Goal: Task Accomplishment & Management: Manage account settings

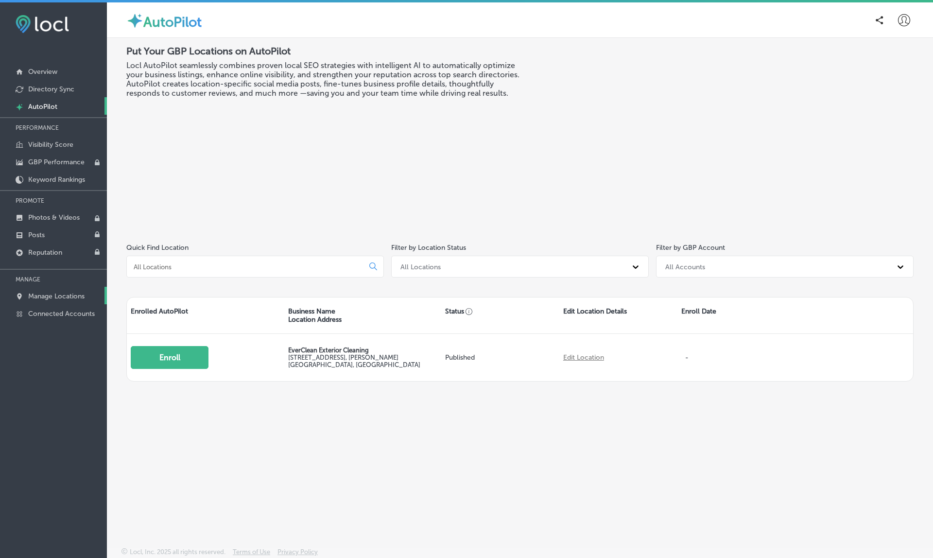
click at [69, 298] on p "Manage Locations" at bounding box center [56, 296] width 56 height 8
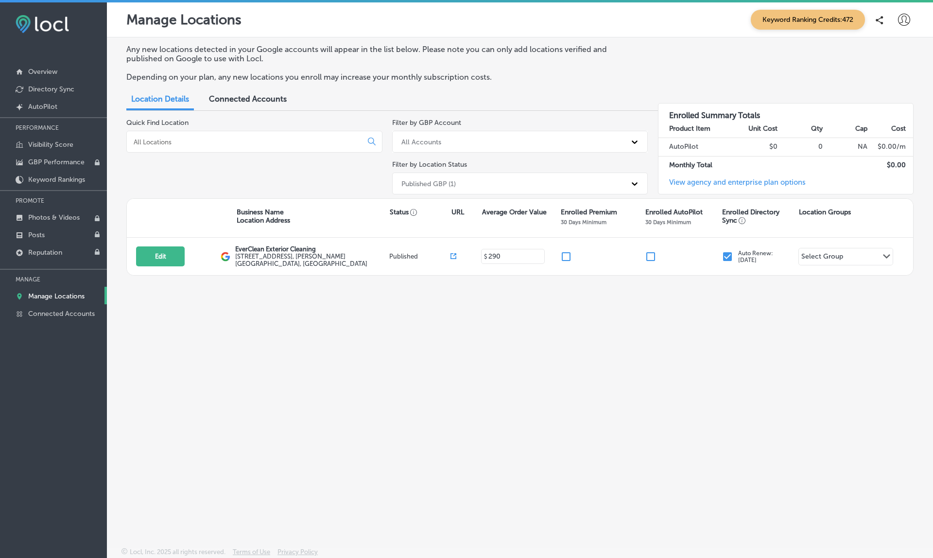
click at [903, 24] on icon at bounding box center [904, 20] width 12 height 12
click at [887, 57] on p "My Account" at bounding box center [891, 55] width 44 height 12
select select "US"
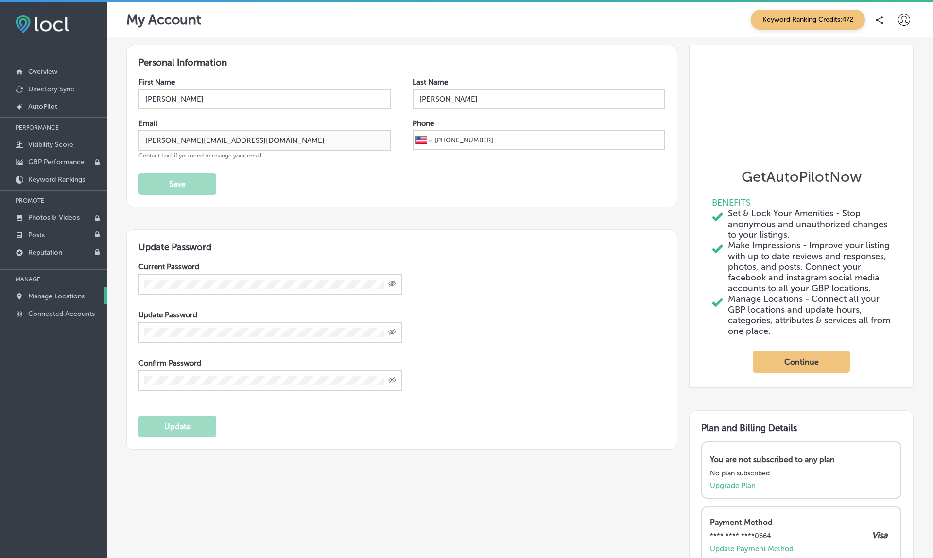
click at [54, 296] on p "Manage Locations" at bounding box center [56, 296] width 56 height 8
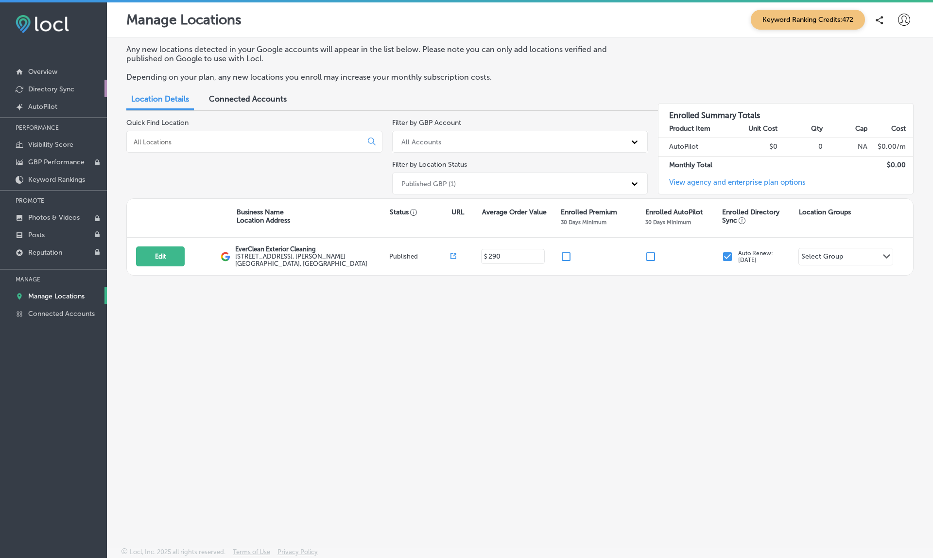
click at [53, 91] on p "Directory Sync" at bounding box center [51, 89] width 46 height 8
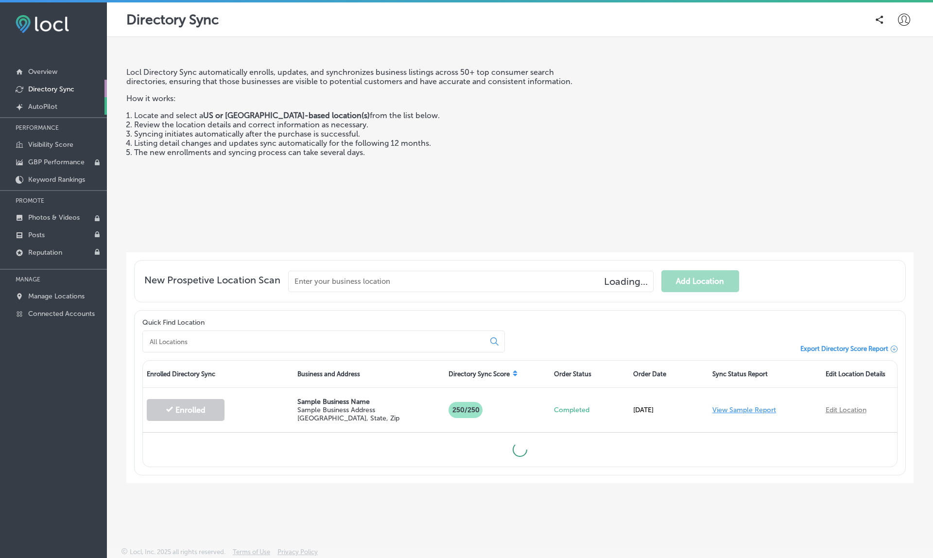
click at [45, 109] on p "AutoPilot" at bounding box center [42, 107] width 29 height 8
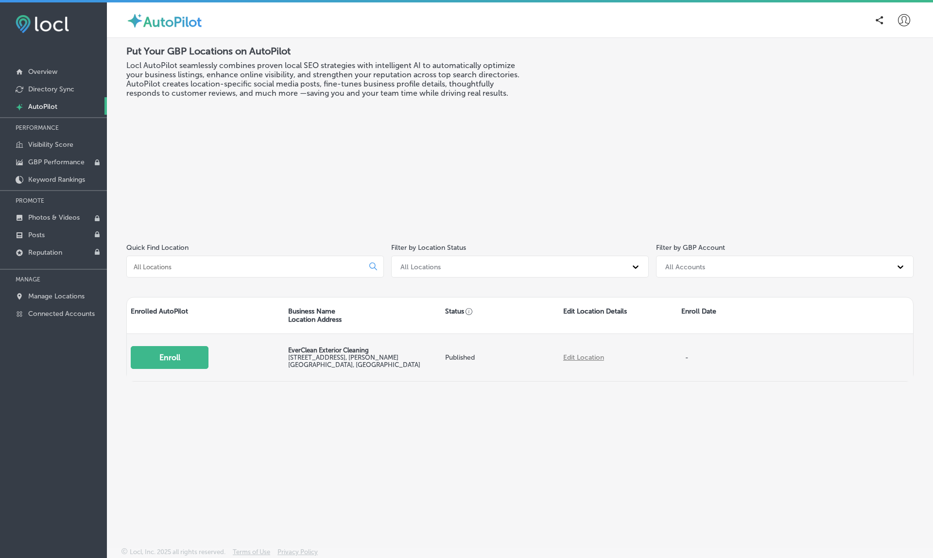
click at [587, 354] on link "Edit Location" at bounding box center [583, 357] width 41 height 8
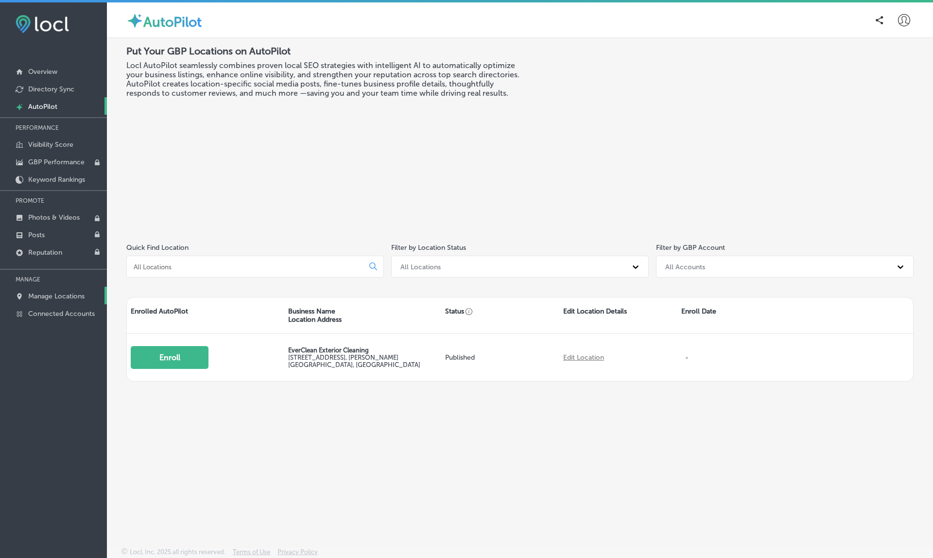
click at [65, 299] on p "Manage Locations" at bounding box center [56, 296] width 56 height 8
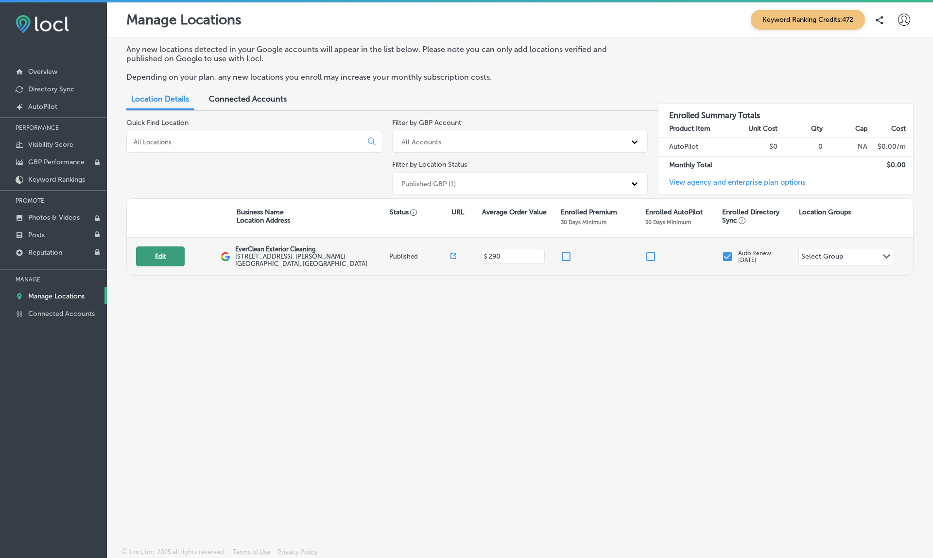
click at [177, 252] on button "Edit" at bounding box center [160, 256] width 49 height 20
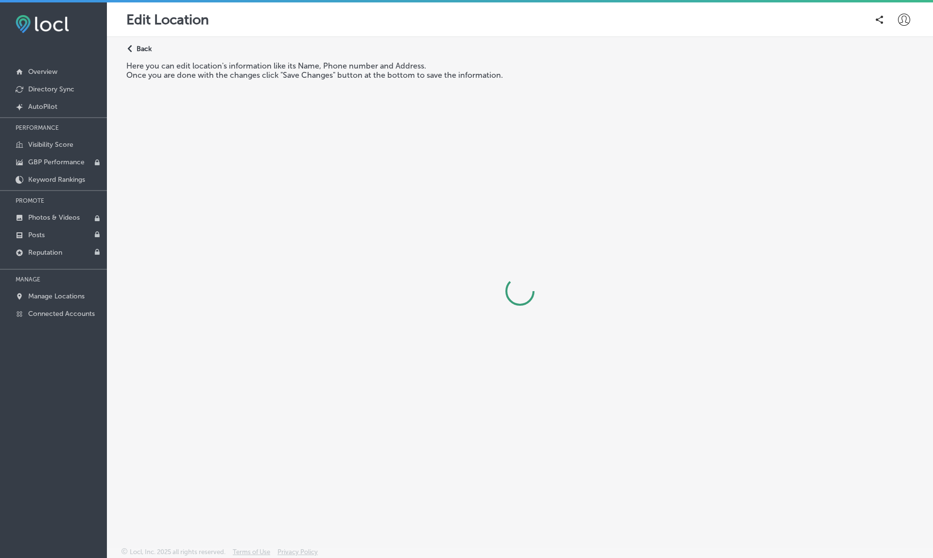
select select "US"
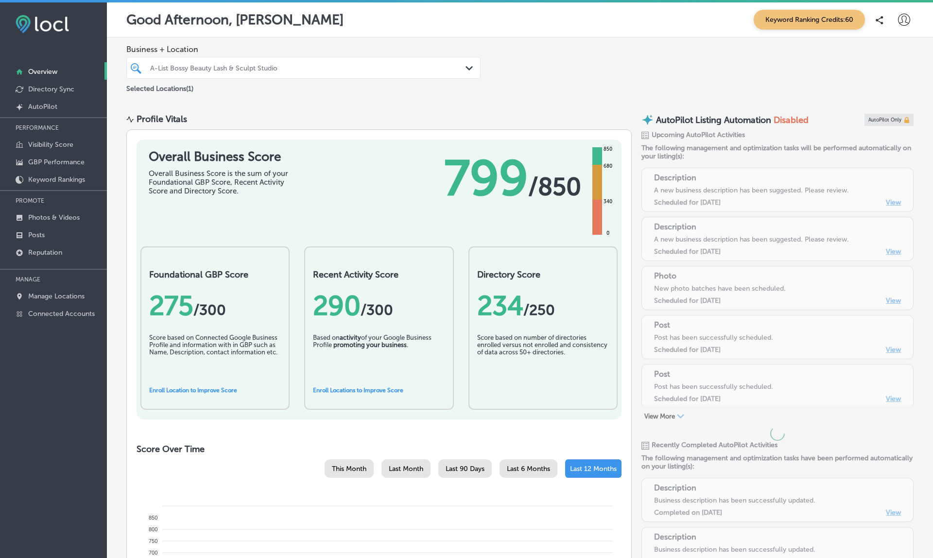
click at [73, 287] on p "MANAGE" at bounding box center [53, 279] width 107 height 15
click at [66, 298] on p "Manage Locations" at bounding box center [56, 296] width 56 height 8
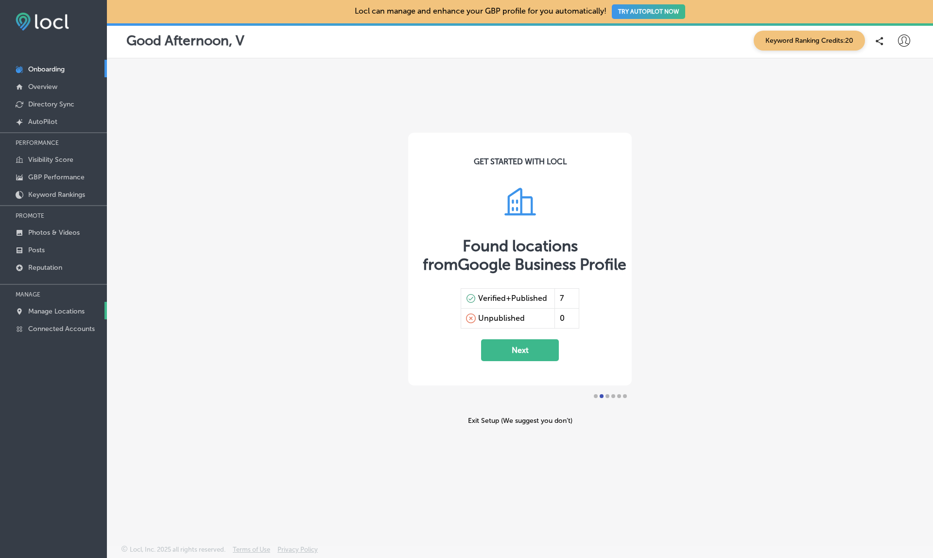
click at [73, 309] on p "Manage Locations" at bounding box center [56, 311] width 56 height 8
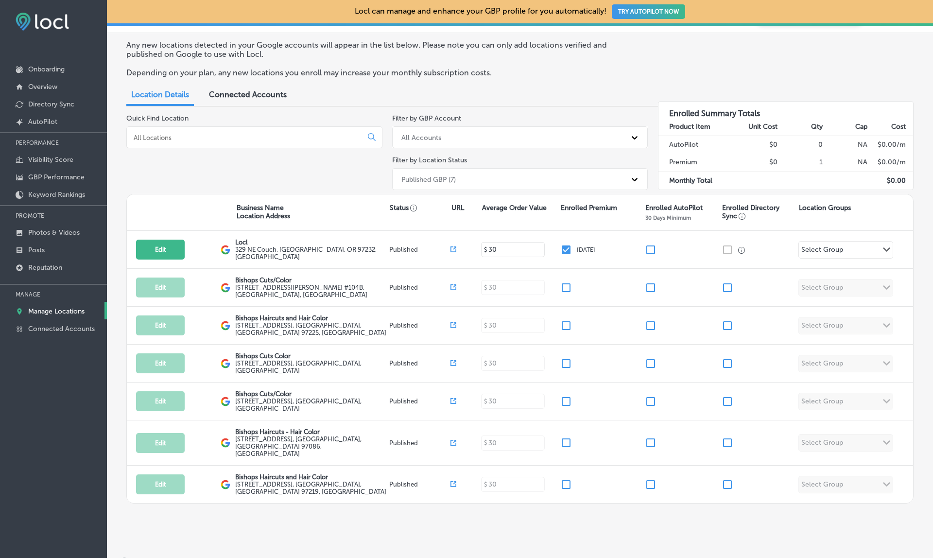
scroll to position [25, 0]
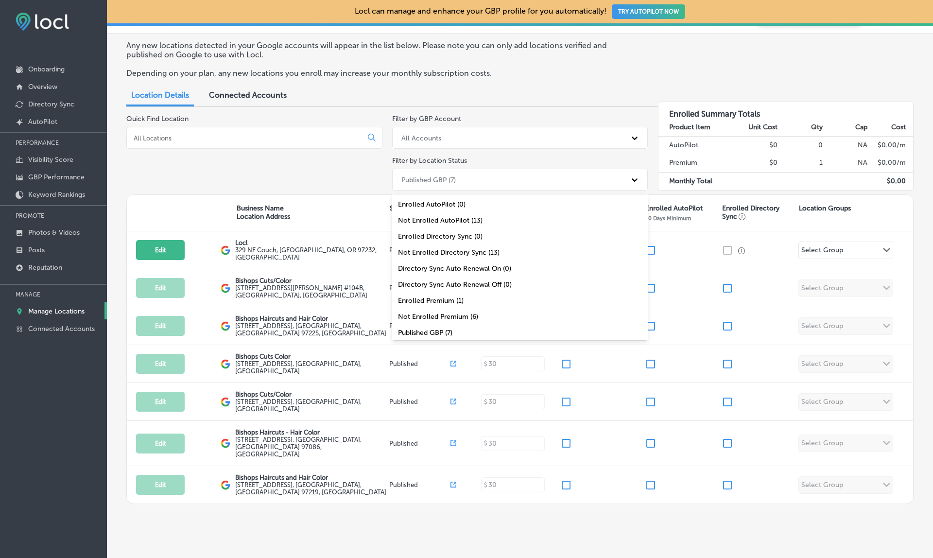
click at [463, 179] on div "Published GBP (7)" at bounding box center [512, 180] width 230 height 16
click at [455, 236] on div "Enrolled Directory Sync (0)" at bounding box center [520, 236] width 256 height 16
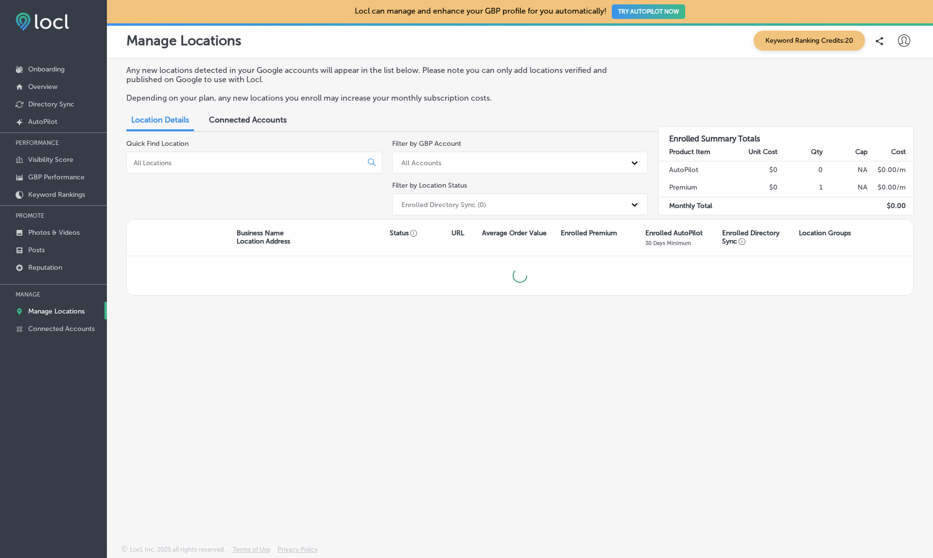
scroll to position [0, 0]
click at [455, 236] on div "Business Name Location Address Status URL Average Order Value Enrolled Premium …" at bounding box center [520, 238] width 786 height 36
